Goal: Subscribe to service/newsletter

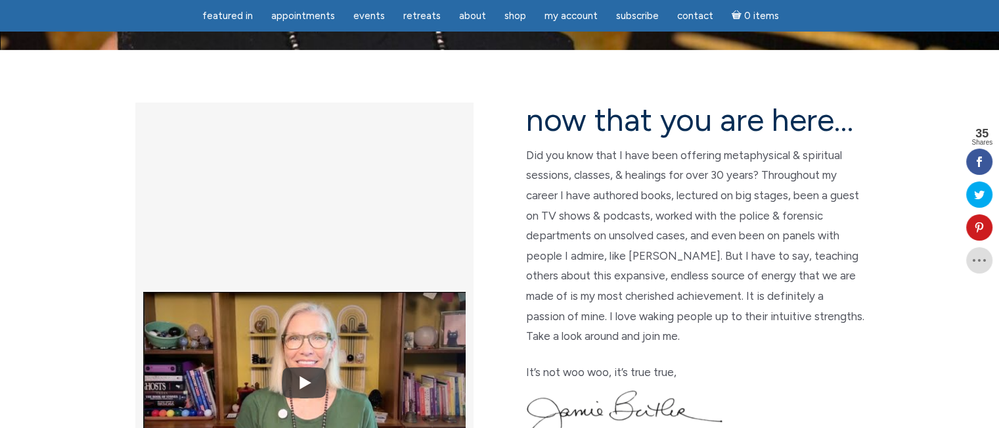
scroll to position [329, 0]
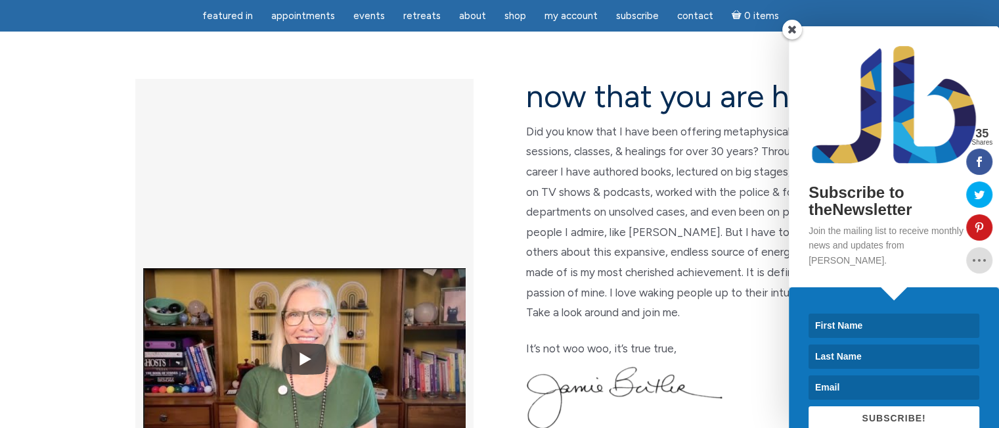
click at [821, 313] on input at bounding box center [894, 325] width 171 height 24
type input "Abbey"
type input "Constantine"
type input "abbey1111@hotmail.com"
click at [868, 413] on span "SUBSCRIBE!" at bounding box center [894, 418] width 64 height 11
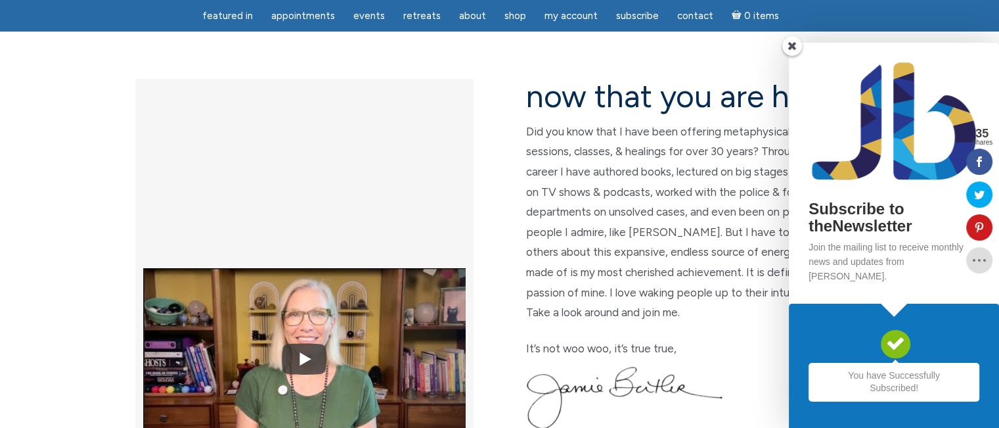
click at [405, 329] on div at bounding box center [313, 276] width 375 height 394
click at [793, 56] on span at bounding box center [793, 46] width 20 height 20
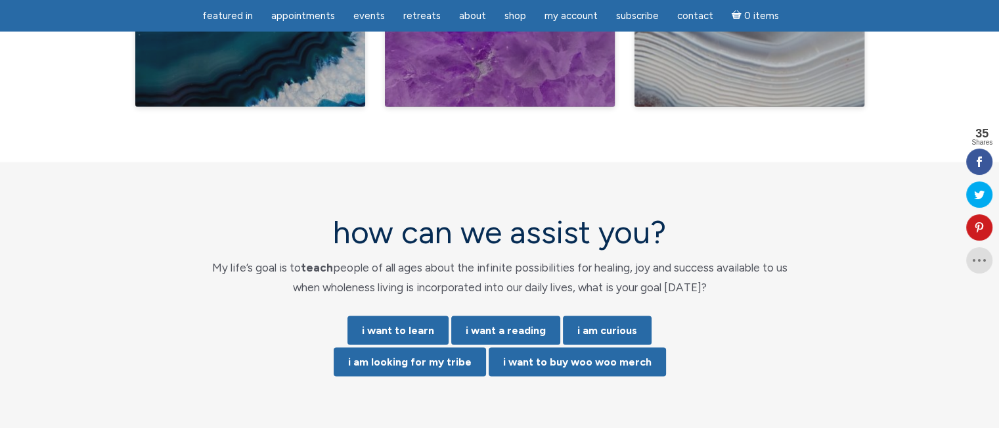
scroll to position [2628, 0]
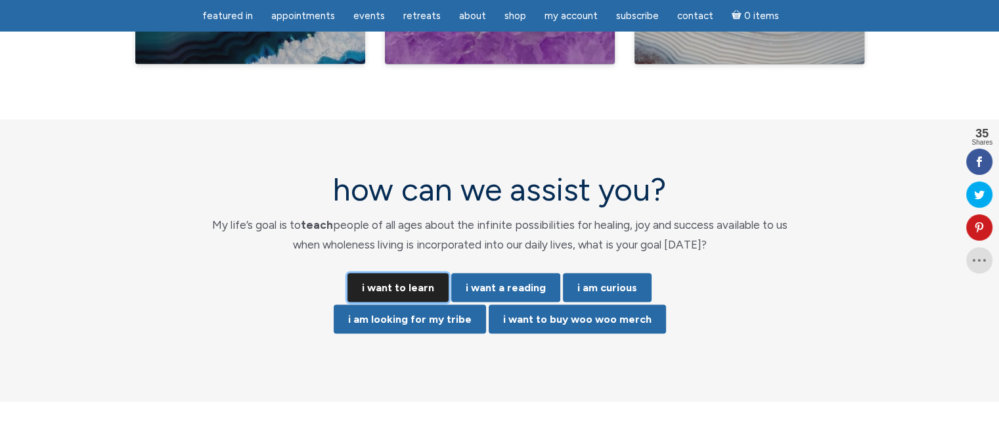
click at [398, 273] on link "i want to learn" at bounding box center [398, 287] width 101 height 29
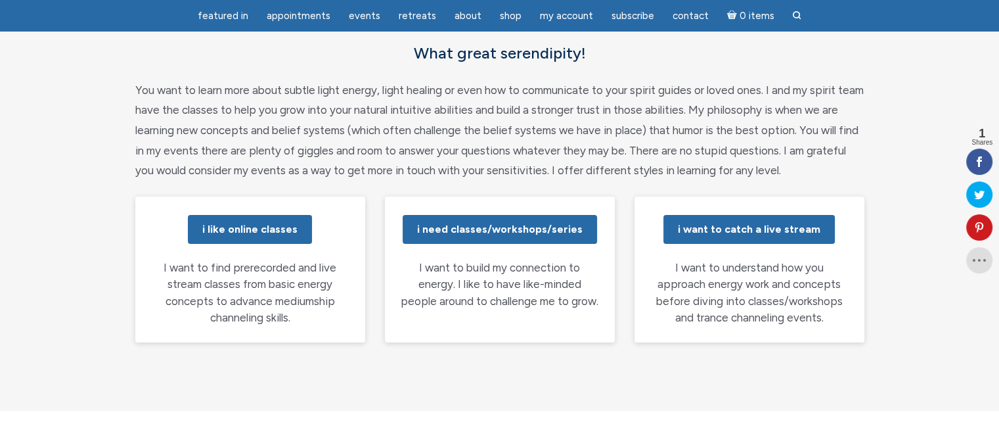
scroll to position [197, 0]
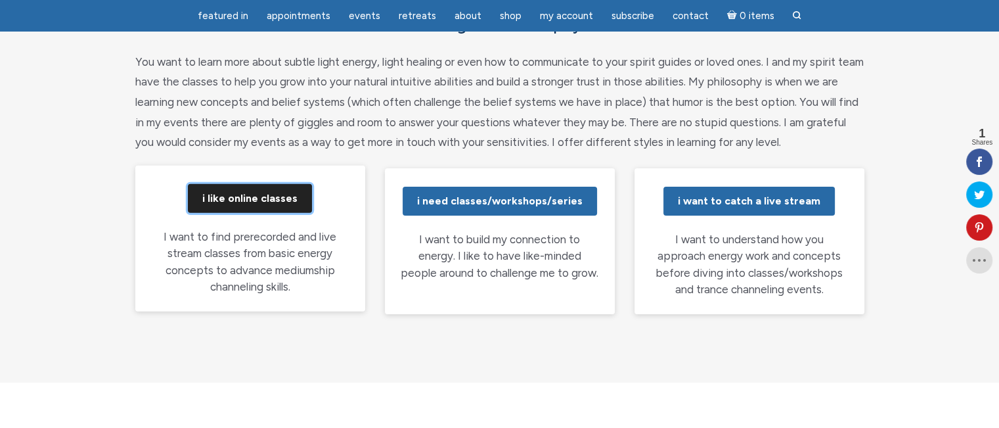
click at [269, 196] on link "i like online classes" at bounding box center [250, 198] width 124 height 29
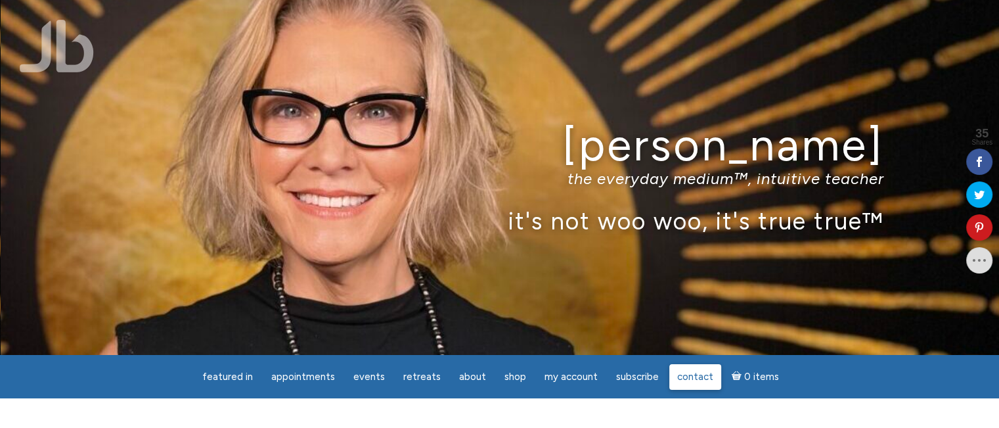
click at [691, 372] on span "Contact" at bounding box center [695, 377] width 36 height 12
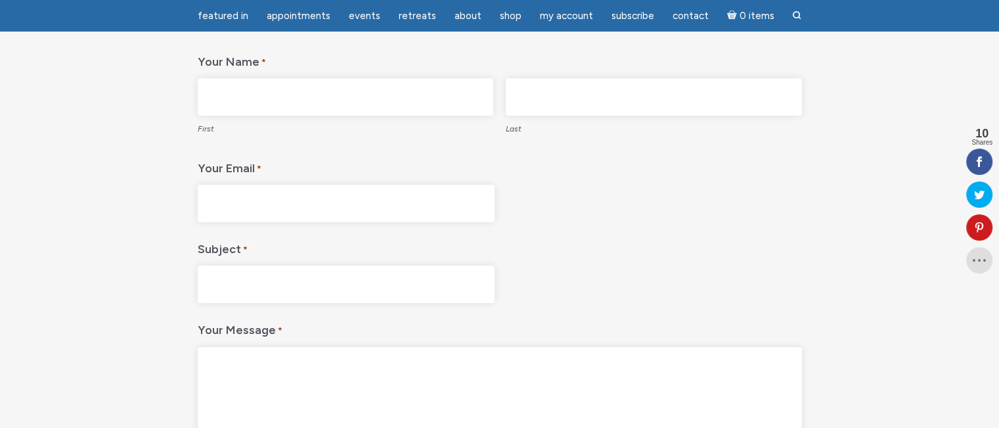
scroll to position [197, 0]
